Goal: Check status

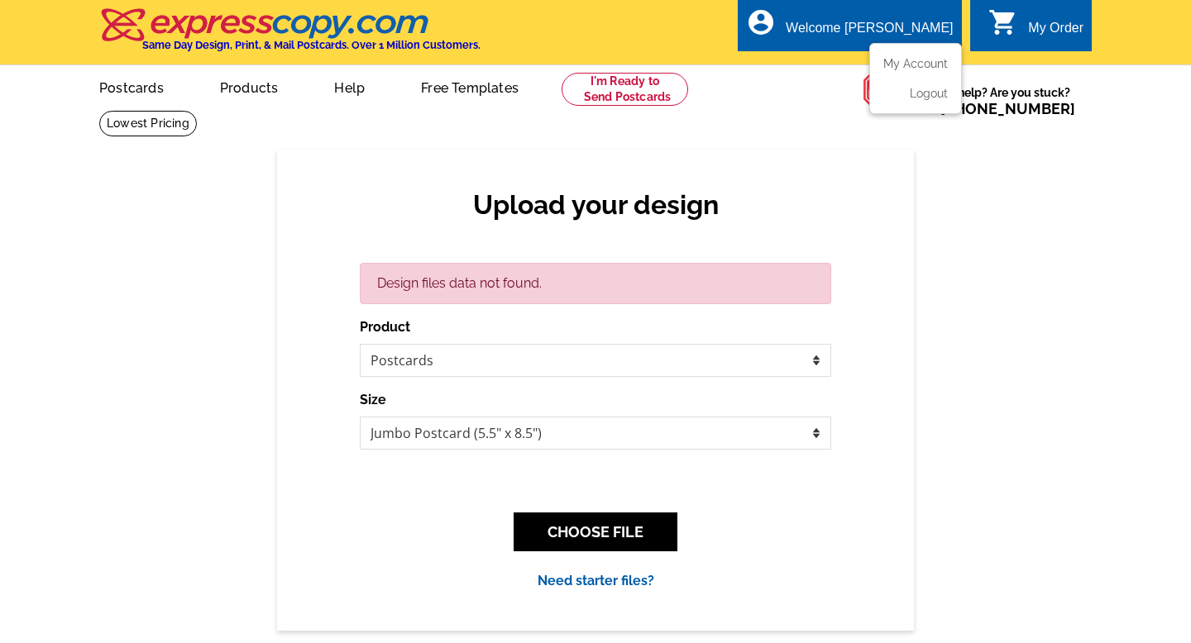
click at [901, 22] on div "Welcome [PERSON_NAME]" at bounding box center [869, 32] width 167 height 23
click at [914, 72] on li "My Account" at bounding box center [915, 67] width 89 height 21
click at [914, 62] on link "My Account" at bounding box center [911, 63] width 71 height 15
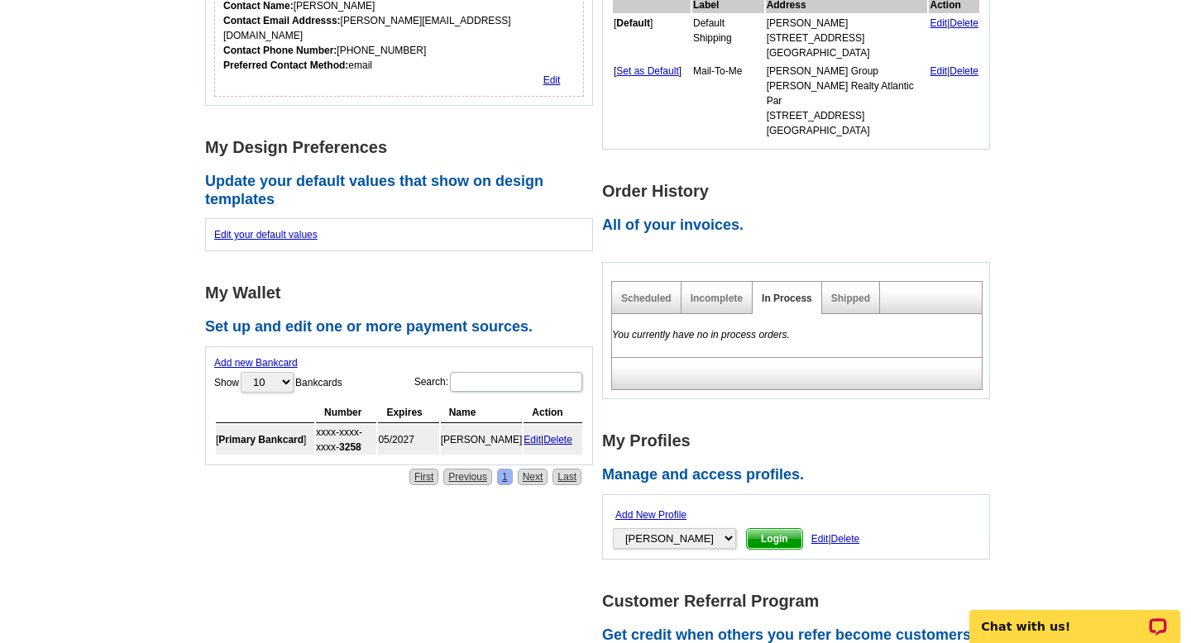
scroll to position [394, 0]
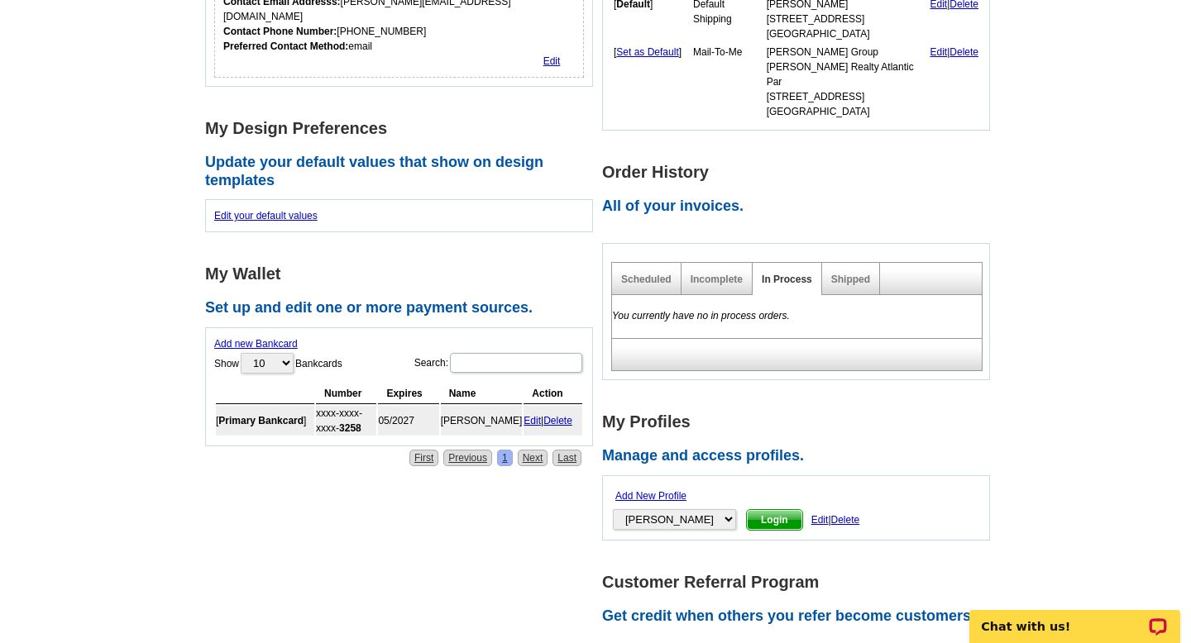
click at [866, 276] on div "Shipped" at bounding box center [851, 279] width 58 height 32
click at [862, 274] on link "Shipped" at bounding box center [850, 280] width 39 height 12
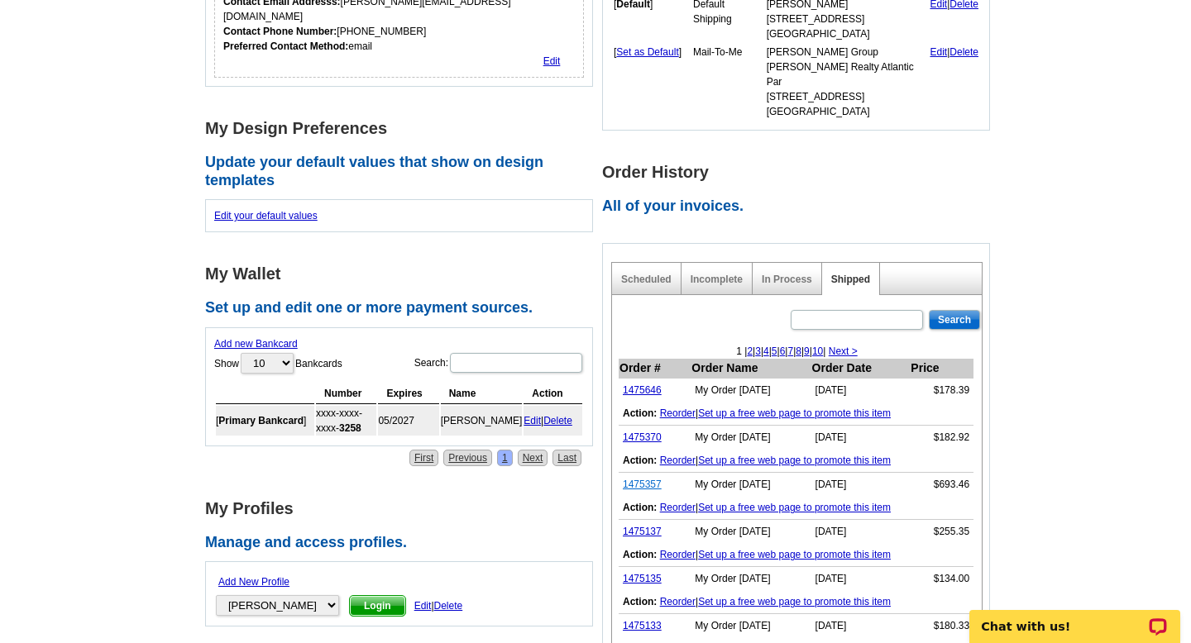
copy link "1475357"
